Goal: Transaction & Acquisition: Download file/media

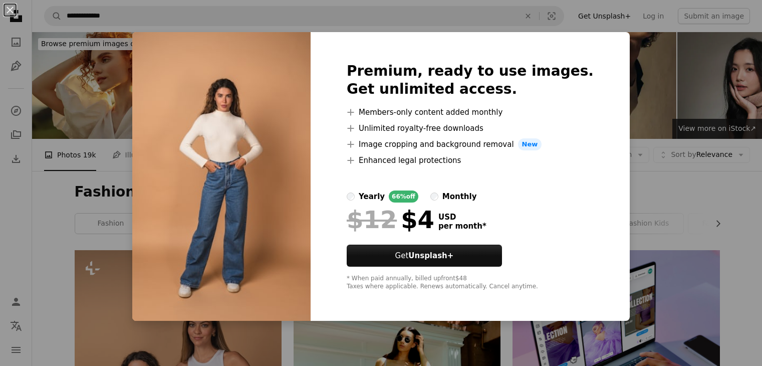
scroll to position [902, 0]
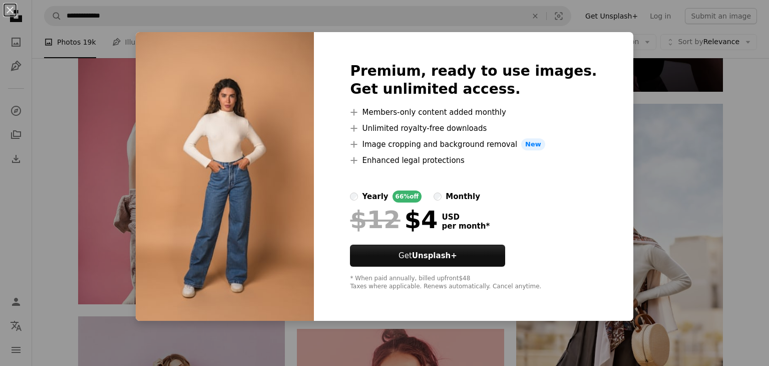
click at [311, 181] on img at bounding box center [225, 176] width 178 height 289
click at [696, 94] on div "An X shape Premium, ready to use images. Get unlimited access. A plus sign Memb…" at bounding box center [384, 183] width 769 height 366
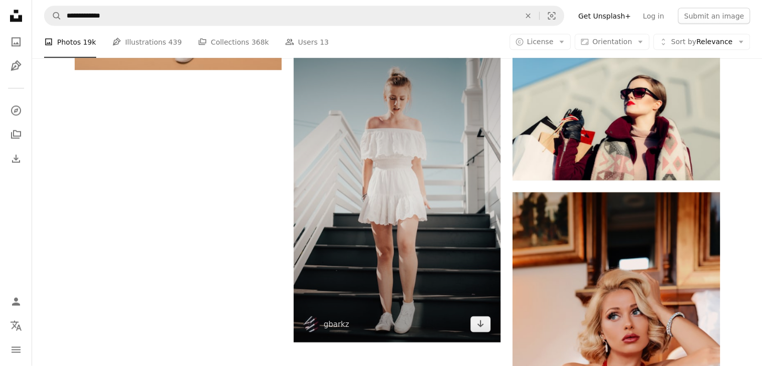
scroll to position [2104, 0]
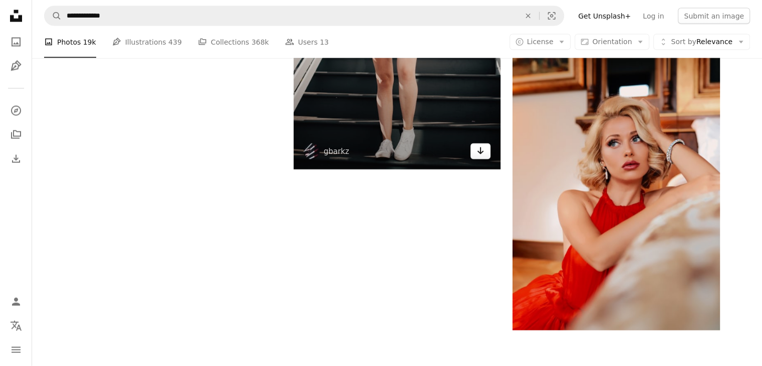
click at [480, 152] on icon "Download" at bounding box center [480, 150] width 7 height 7
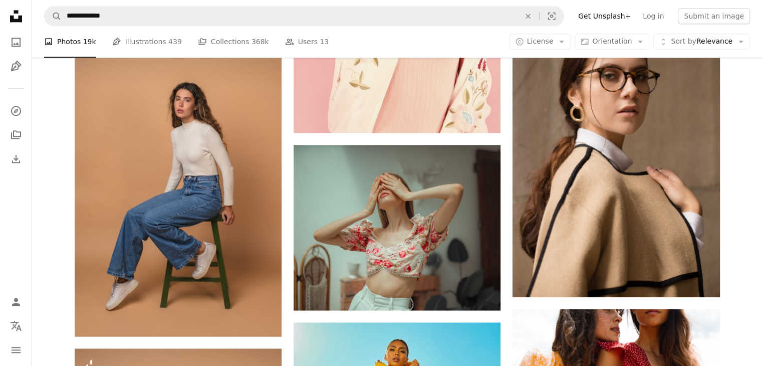
scroll to position [1341, 0]
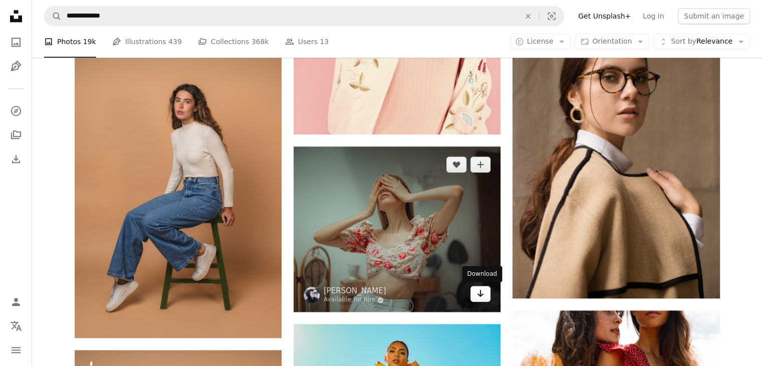
click at [486, 296] on link "Arrow pointing down" at bounding box center [480, 294] width 20 height 16
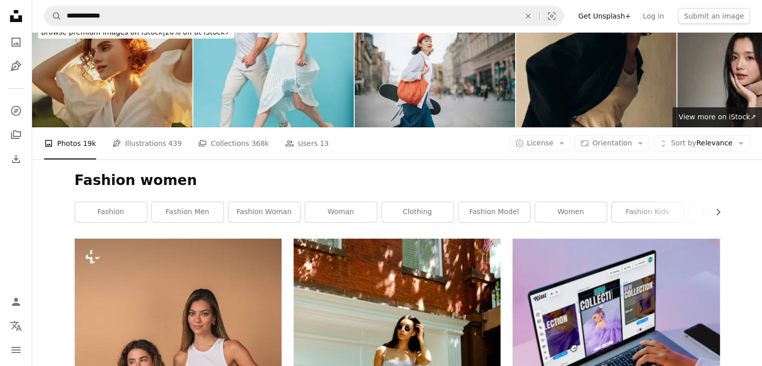
scroll to position [0, 0]
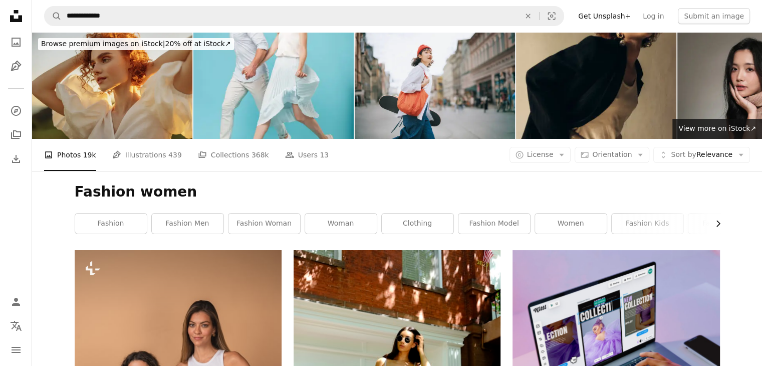
click at [717, 221] on icon "button" at bounding box center [718, 223] width 4 height 7
click at [598, 217] on link "fashion man" at bounding box center [574, 223] width 72 height 20
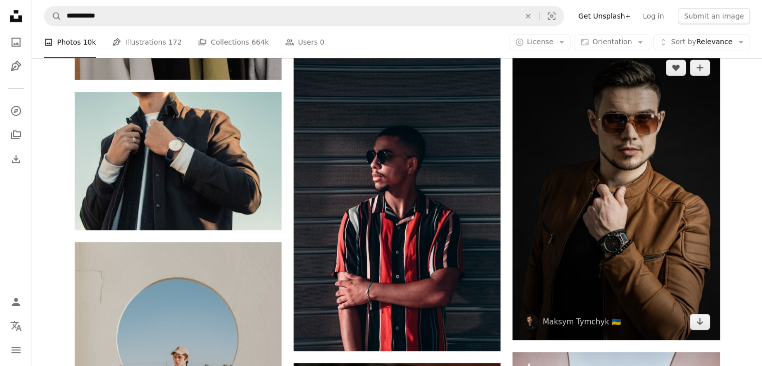
scroll to position [601, 0]
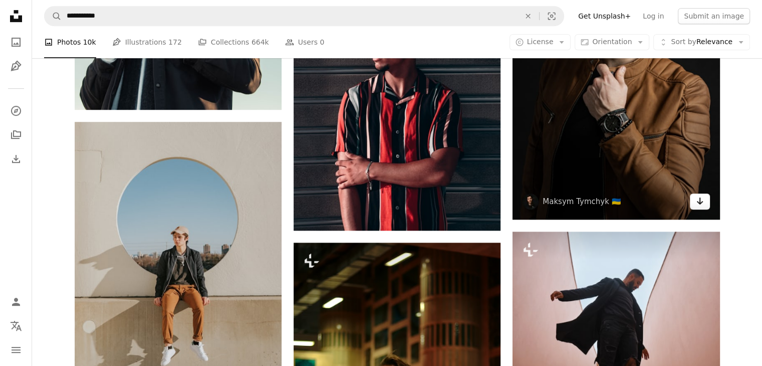
click at [706, 207] on link "Arrow pointing down" at bounding box center [700, 201] width 20 height 16
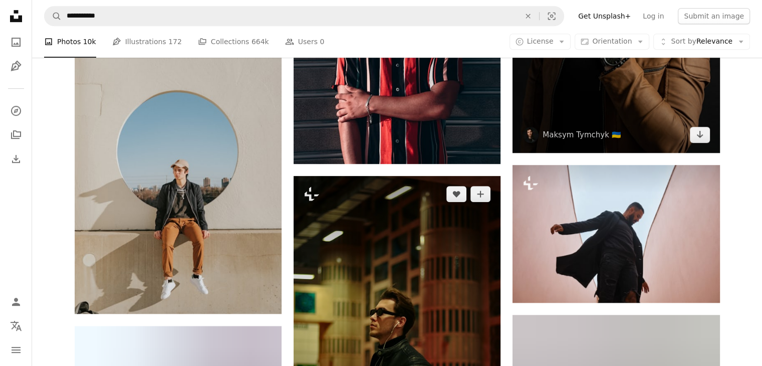
scroll to position [701, 0]
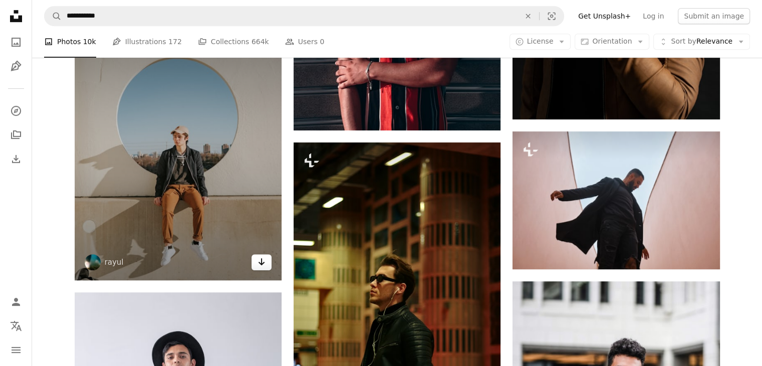
click at [267, 264] on link "Arrow pointing down" at bounding box center [261, 262] width 20 height 16
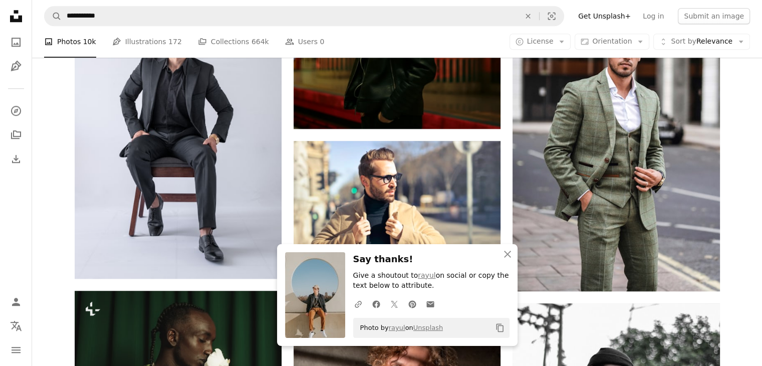
scroll to position [1152, 0]
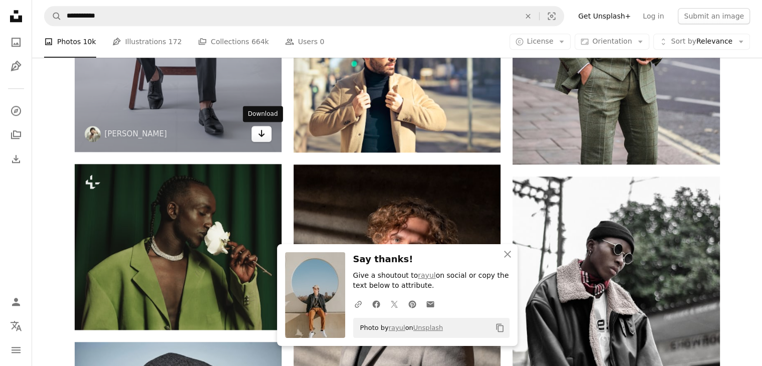
click at [264, 139] on icon "Arrow pointing down" at bounding box center [261, 133] width 8 height 12
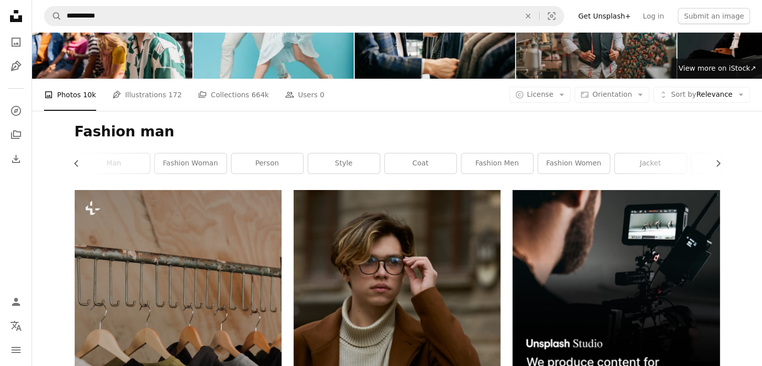
scroll to position [0, 0]
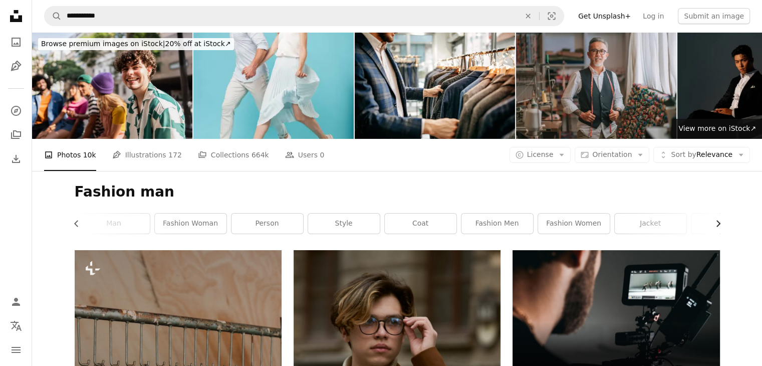
click at [716, 223] on icon "Chevron right" at bounding box center [718, 223] width 10 height 10
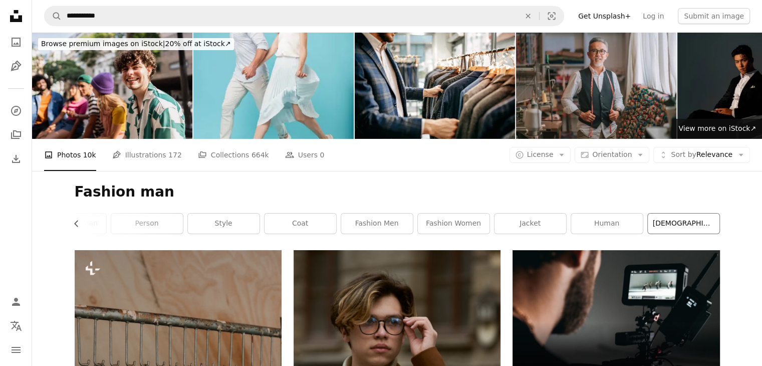
click at [716, 223] on link "[DEMOGRAPHIC_DATA]" at bounding box center [684, 223] width 72 height 20
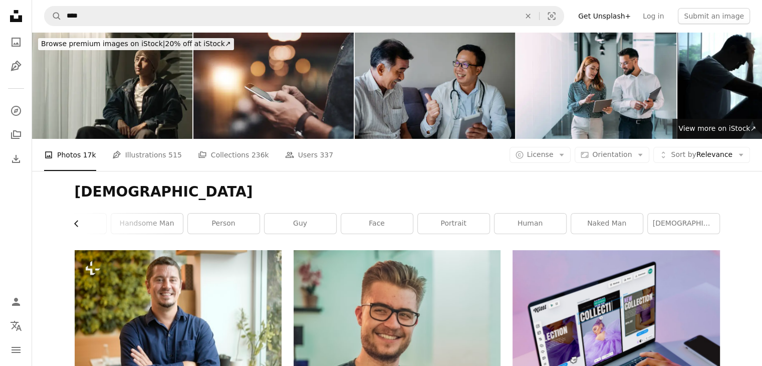
click at [79, 217] on button "Chevron left" at bounding box center [80, 223] width 11 height 20
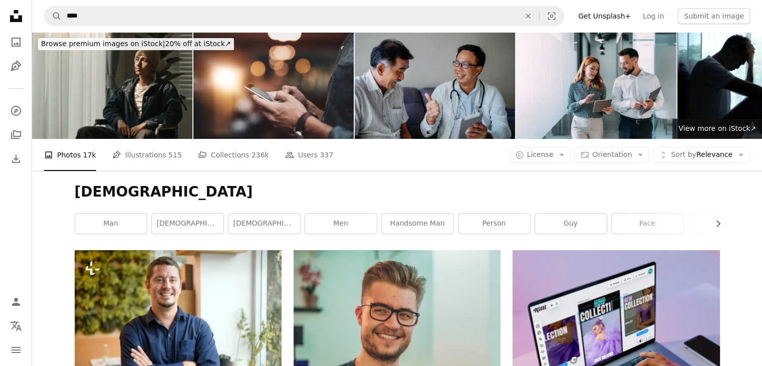
click at [79, 217] on link "man" at bounding box center [111, 223] width 72 height 20
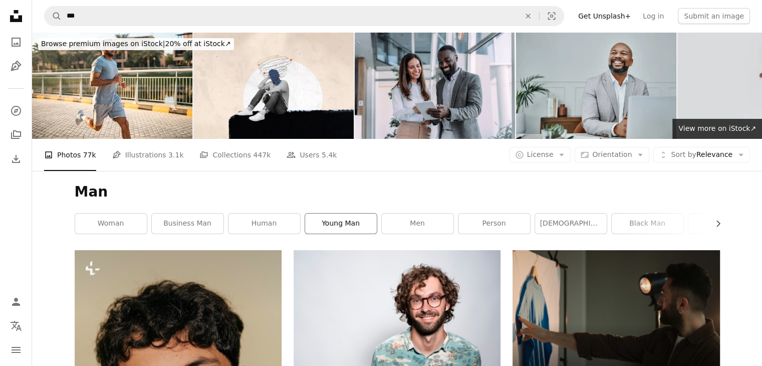
click at [319, 216] on link "young man" at bounding box center [341, 223] width 72 height 20
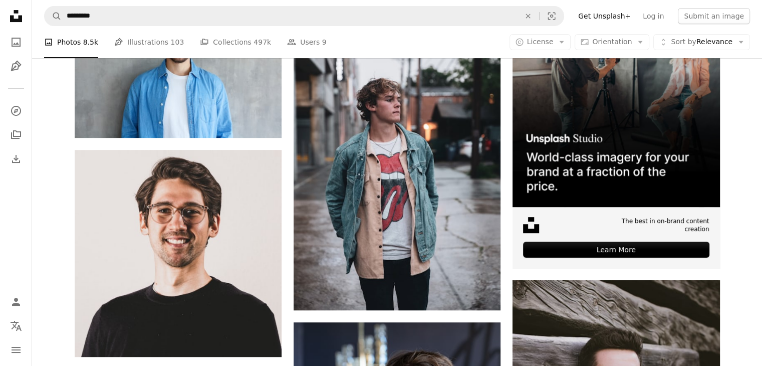
scroll to position [50, 0]
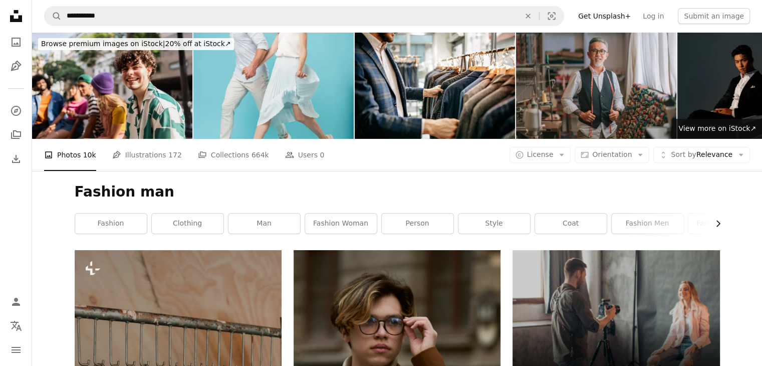
click at [716, 221] on icon "Chevron right" at bounding box center [718, 223] width 10 height 10
